Goal: Information Seeking & Learning: Learn about a topic

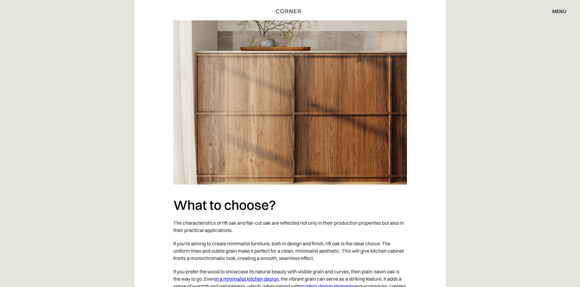
scroll to position [1715, 0]
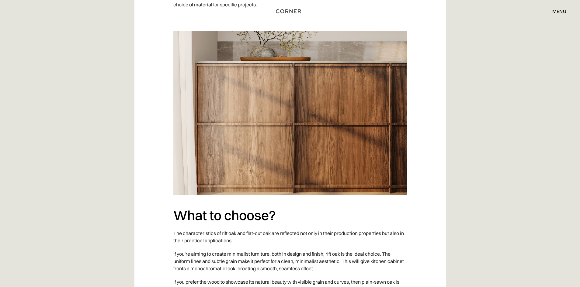
click at [259, 219] on link "in a minimalist kitchen design" at bounding box center [247, 289] width 64 height 6
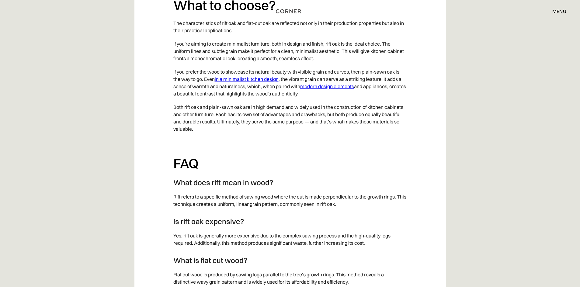
scroll to position [1915, 0]
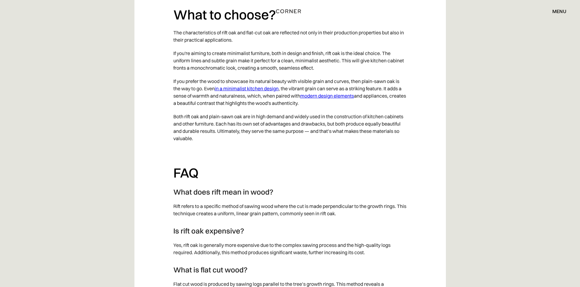
click at [337, 93] on link "modern design elements" at bounding box center [327, 96] width 54 height 6
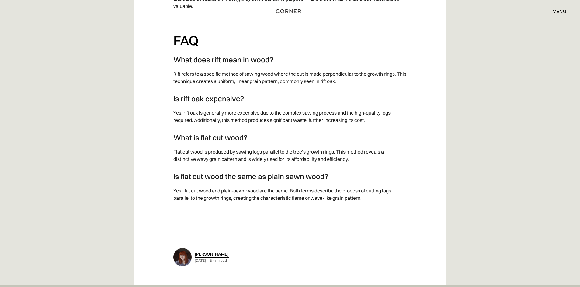
scroll to position [2058, 0]
